Goal: Information Seeking & Learning: Find specific fact

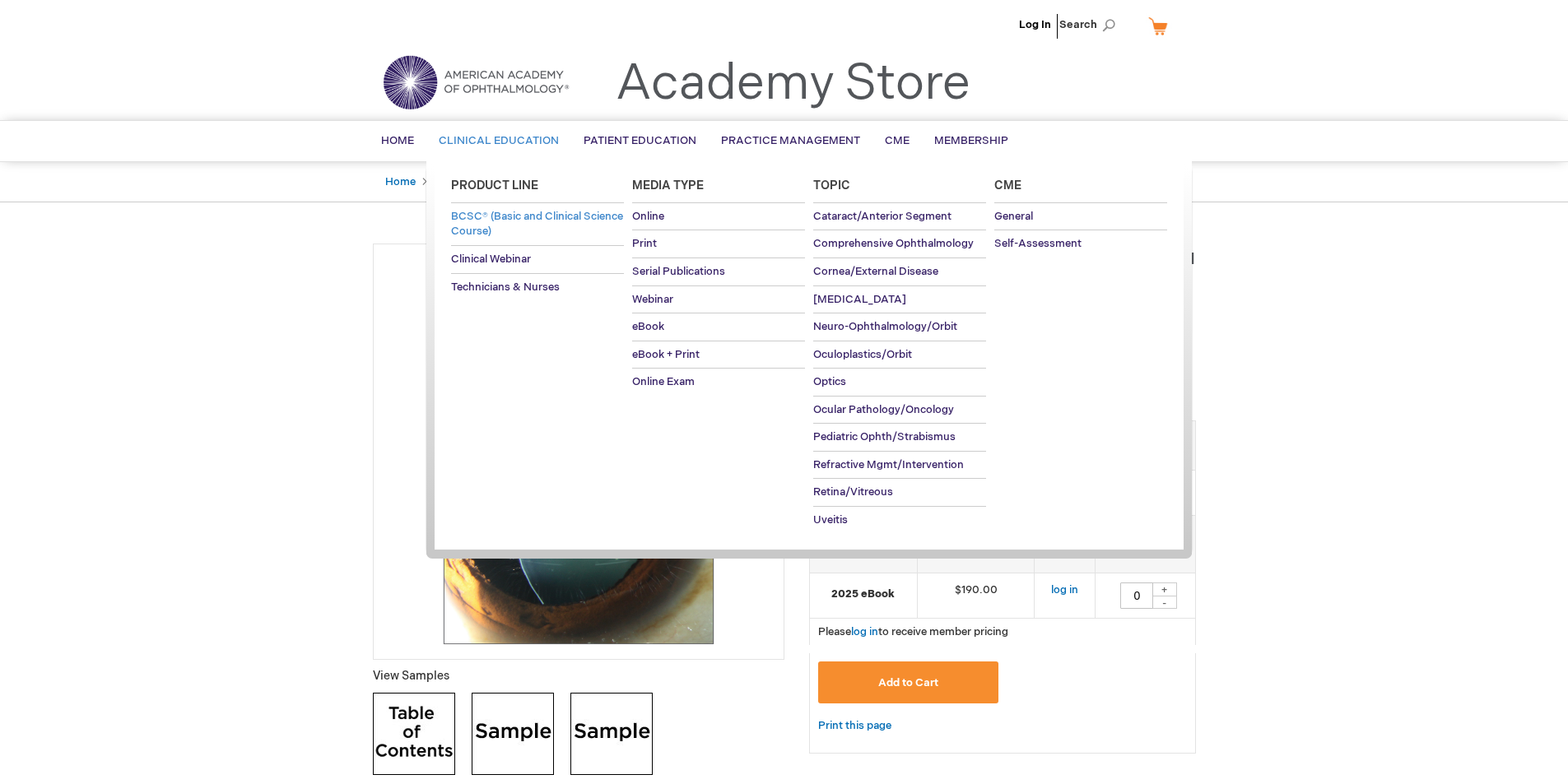
click at [521, 213] on span "BCSC® (Basic and Clinical Science Course)" at bounding box center [537, 224] width 172 height 29
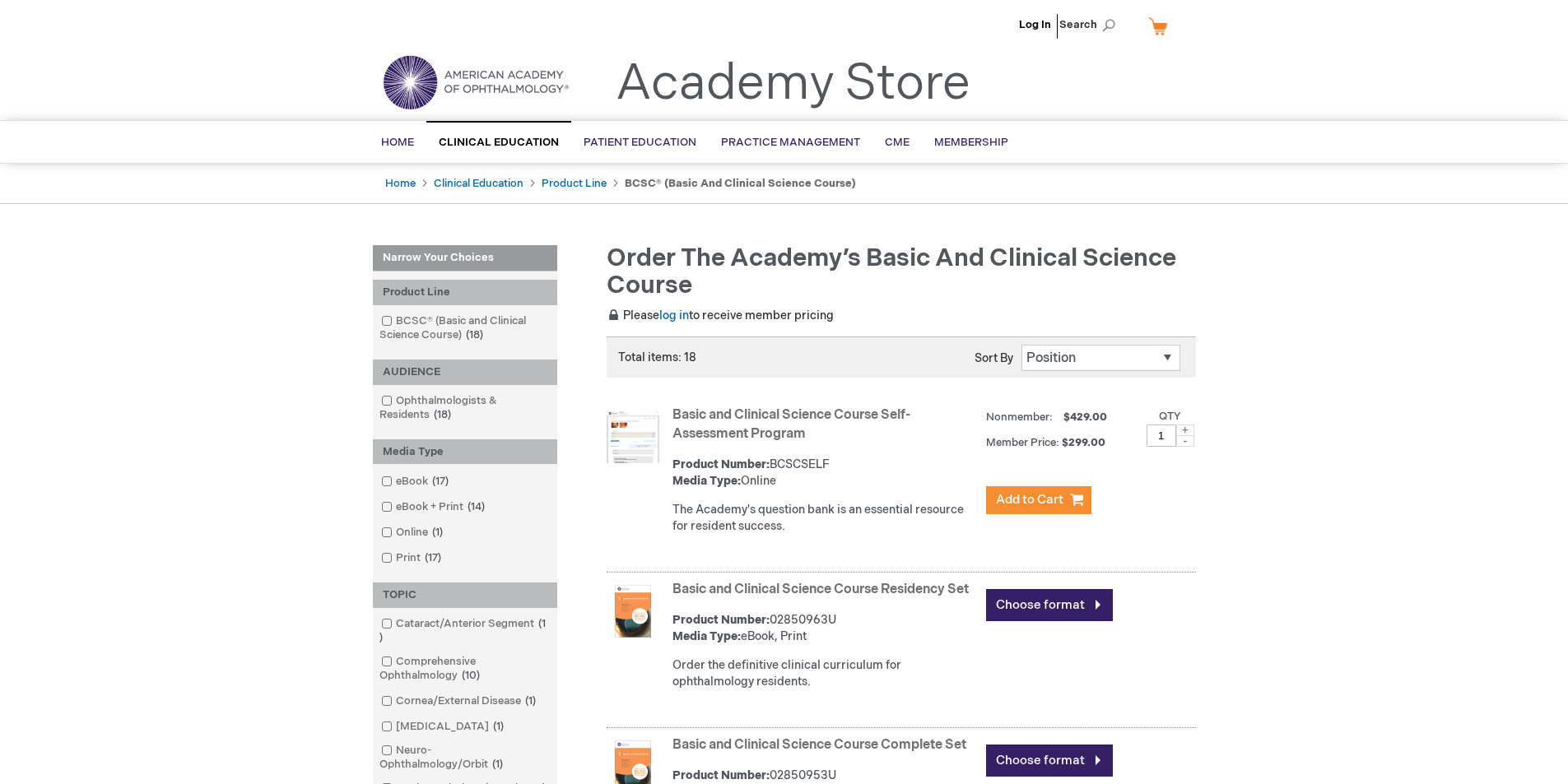
click at [871, 600] on strong "Basic and Clinical Science Course Residency Set" at bounding box center [826, 591] width 306 height 19
click at [873, 589] on link "Basic and Clinical Science Course Residency Set" at bounding box center [820, 589] width 296 height 16
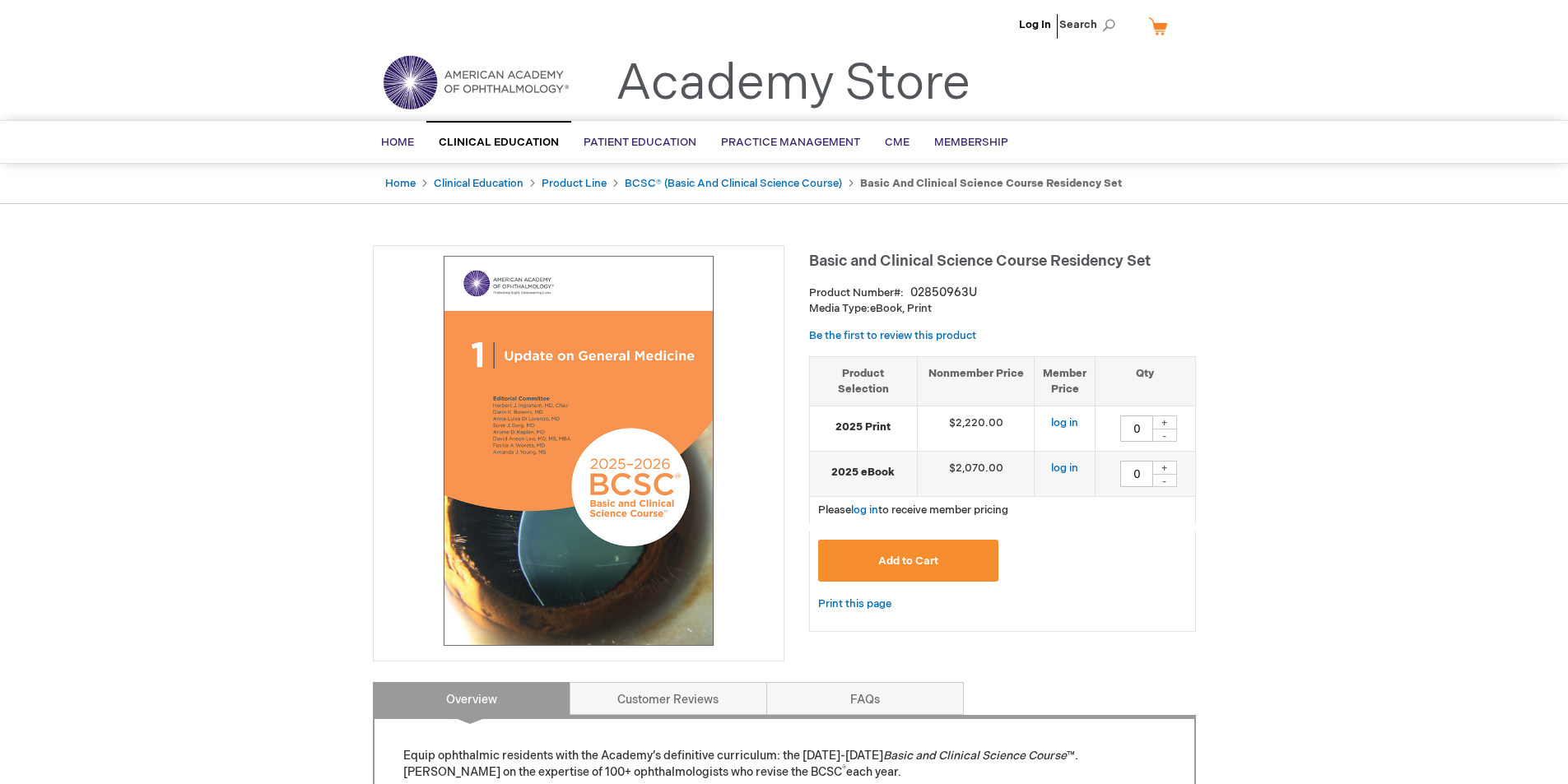
scroll to position [685, 0]
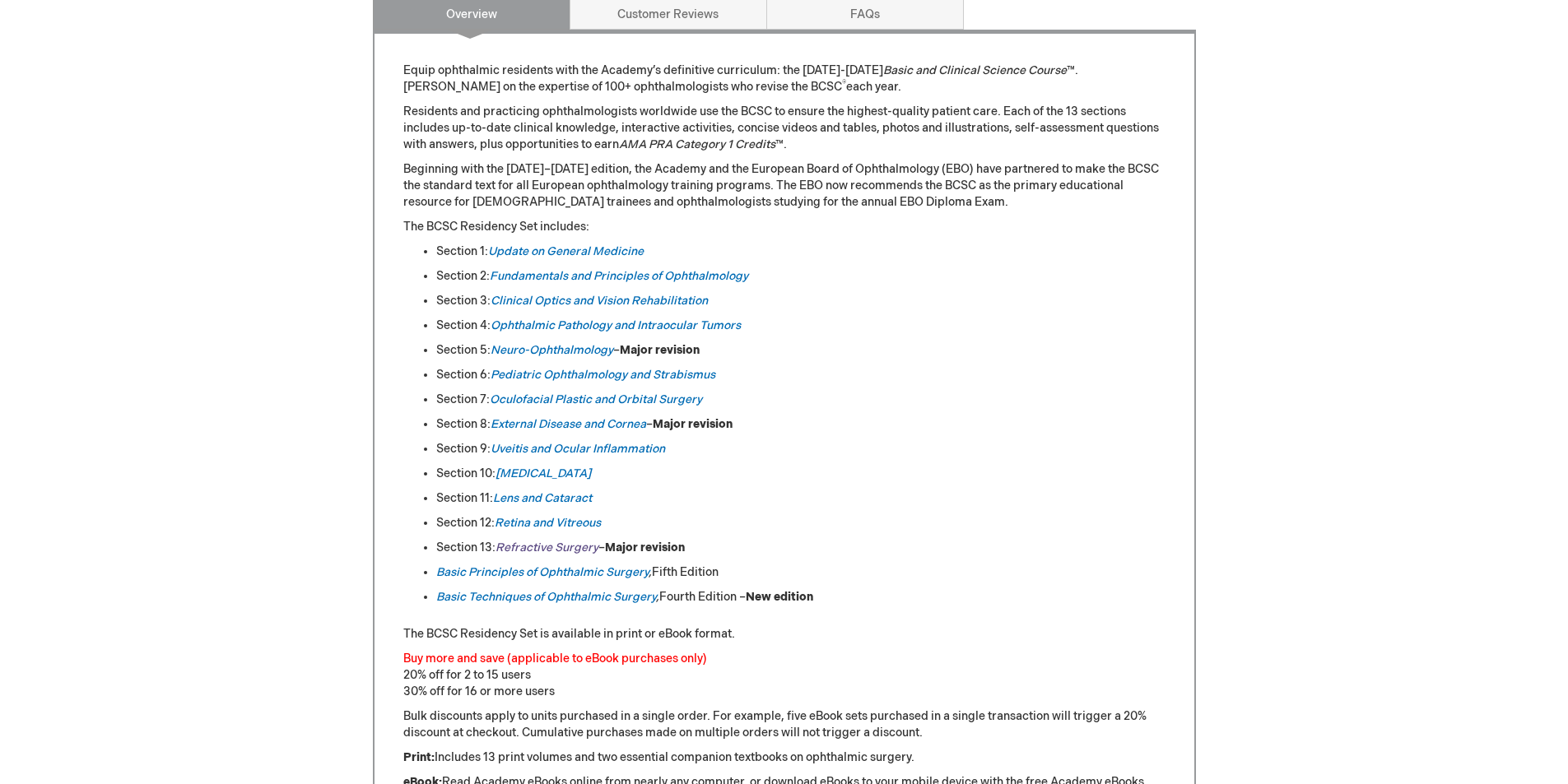
click at [562, 549] on em "Refractive Surgery" at bounding box center [546, 548] width 103 height 14
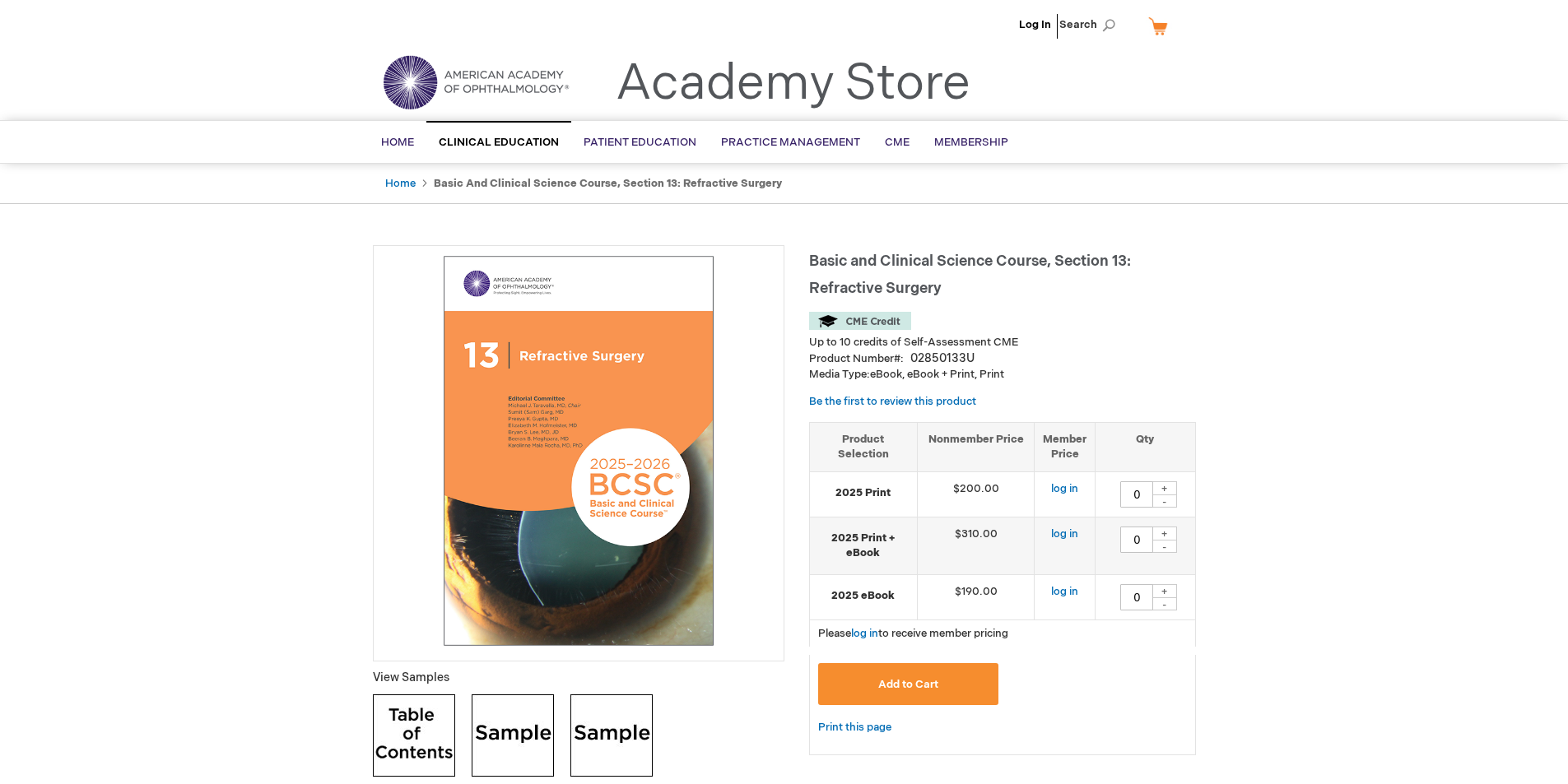
scroll to position [685, 0]
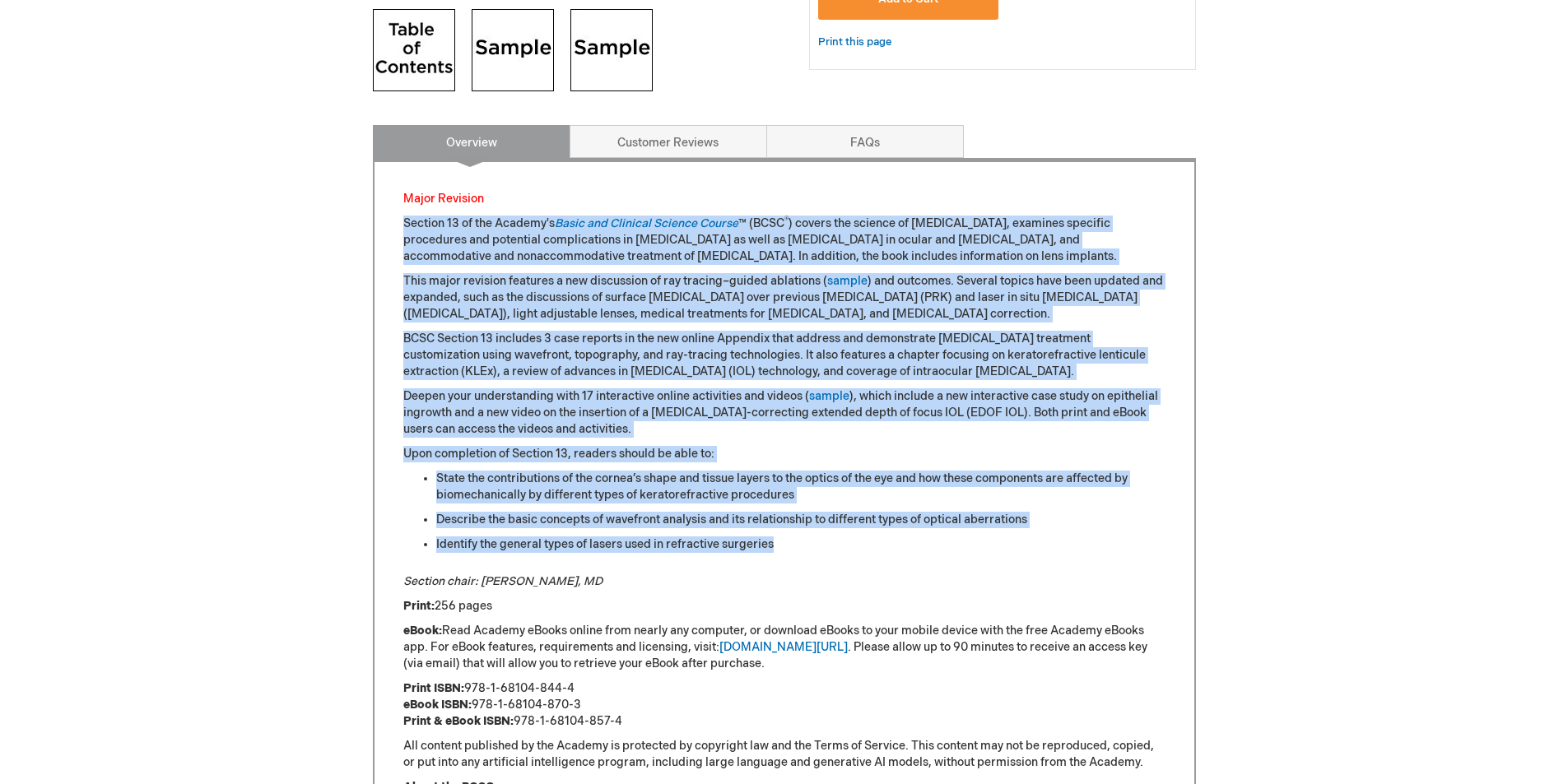
drag, startPoint x: 790, startPoint y: 546, endPoint x: 385, endPoint y: 217, distance: 521.8
click at [385, 217] on div "Major Revision Section 13 of the Academy's Basic and Clinical Science Course ™ …" at bounding box center [784, 607] width 823 height 898
copy div "Section 13 of the Academy's Basic and Clinical Science Course ™ (BCSC ® ) cover…"
drag, startPoint x: 626, startPoint y: 718, endPoint x: 517, endPoint y: 724, distance: 109.2
click at [517, 724] on p "Print ISBN: 978-1-68104-844-4 eBook ISBN: 978-1-68104-870-3 Print & eBook ISBN:…" at bounding box center [784, 705] width 762 height 49
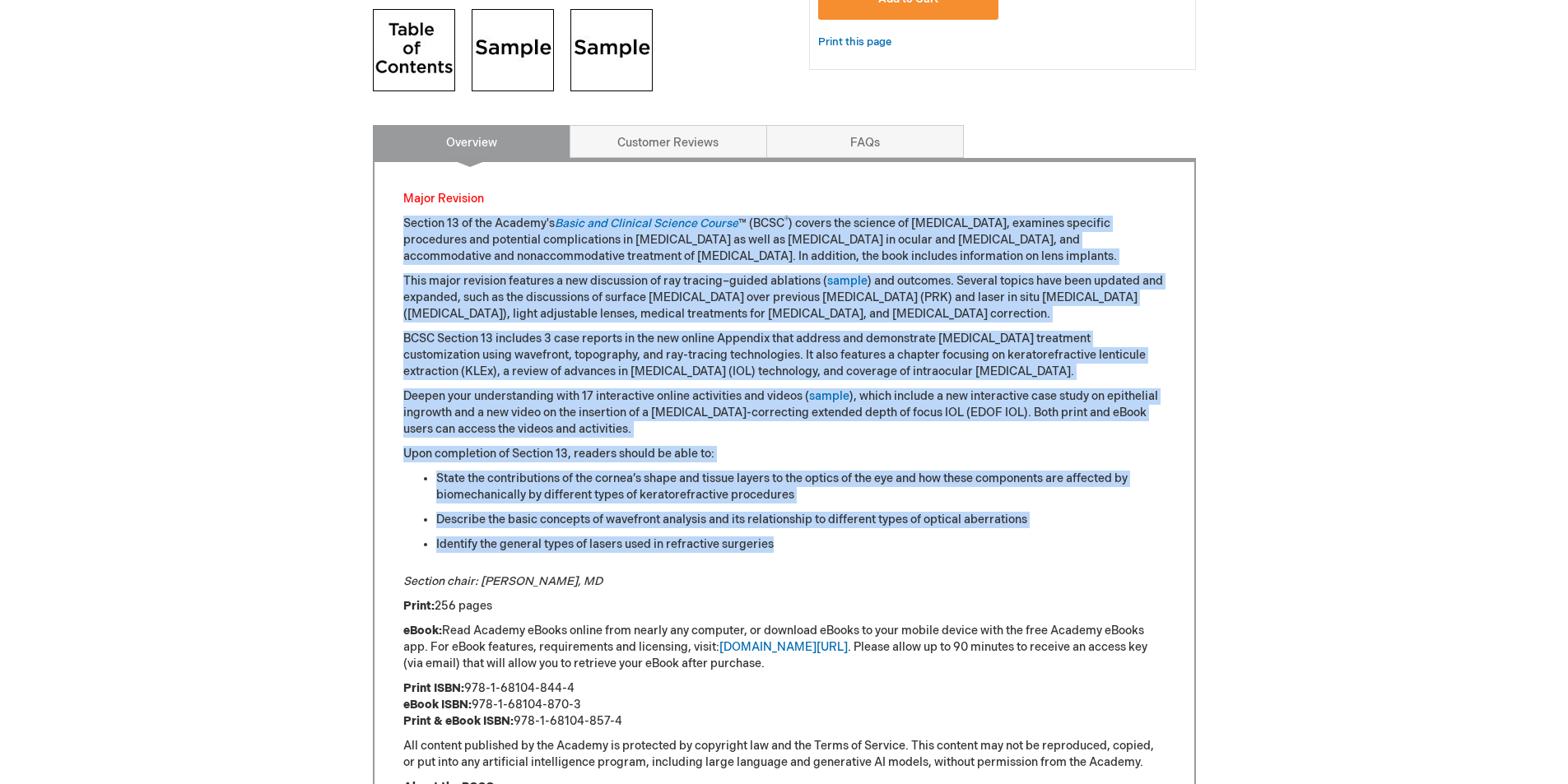
copy p "978-1-68104-857-4"
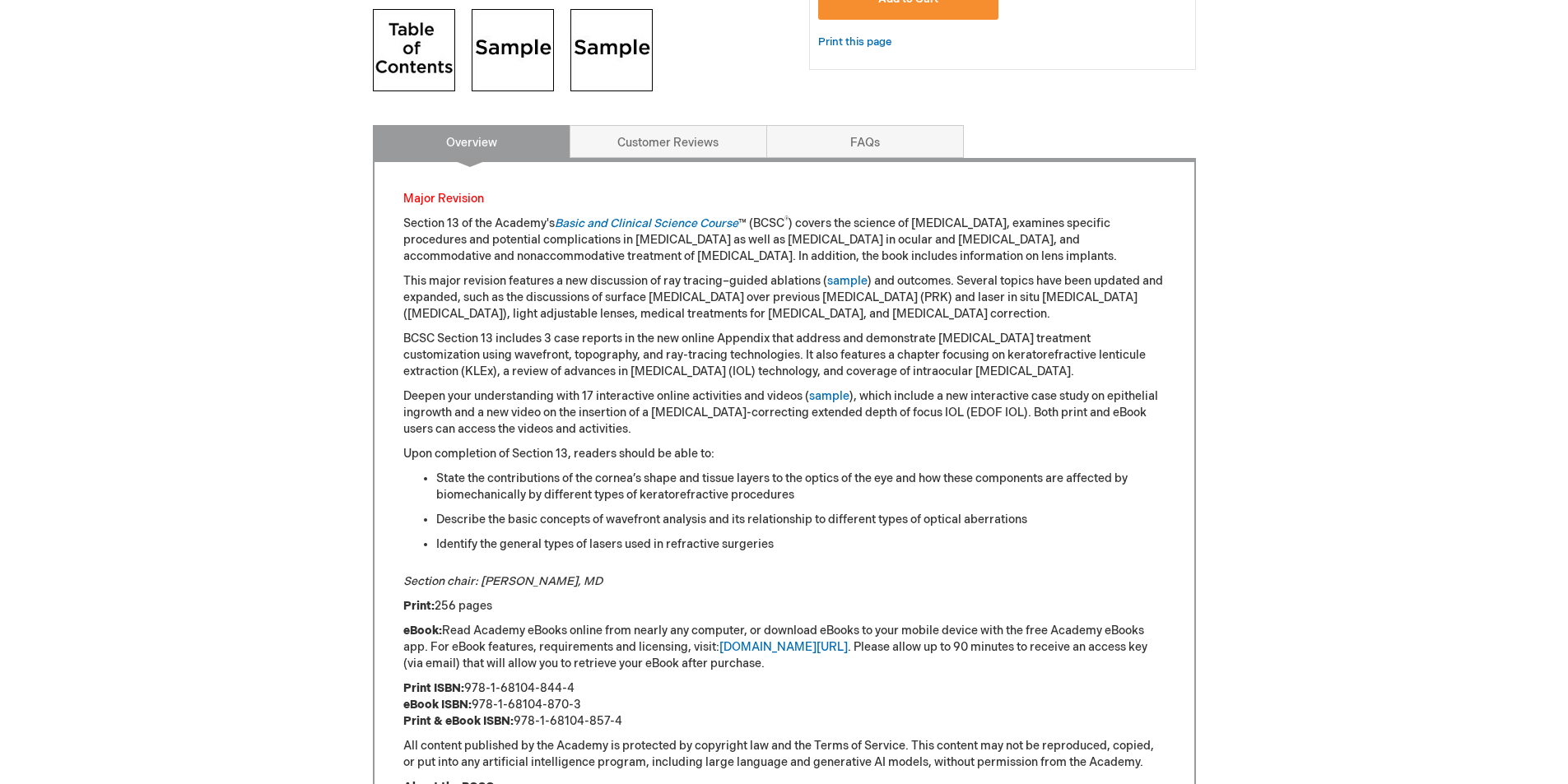
click at [616, 576] on p "Section chair: Michael J. Taravella, MD" at bounding box center [784, 581] width 762 height 17
copy div "Section chair: Michael J. Taravella, MD"
